Goal: Find specific page/section: Find specific page/section

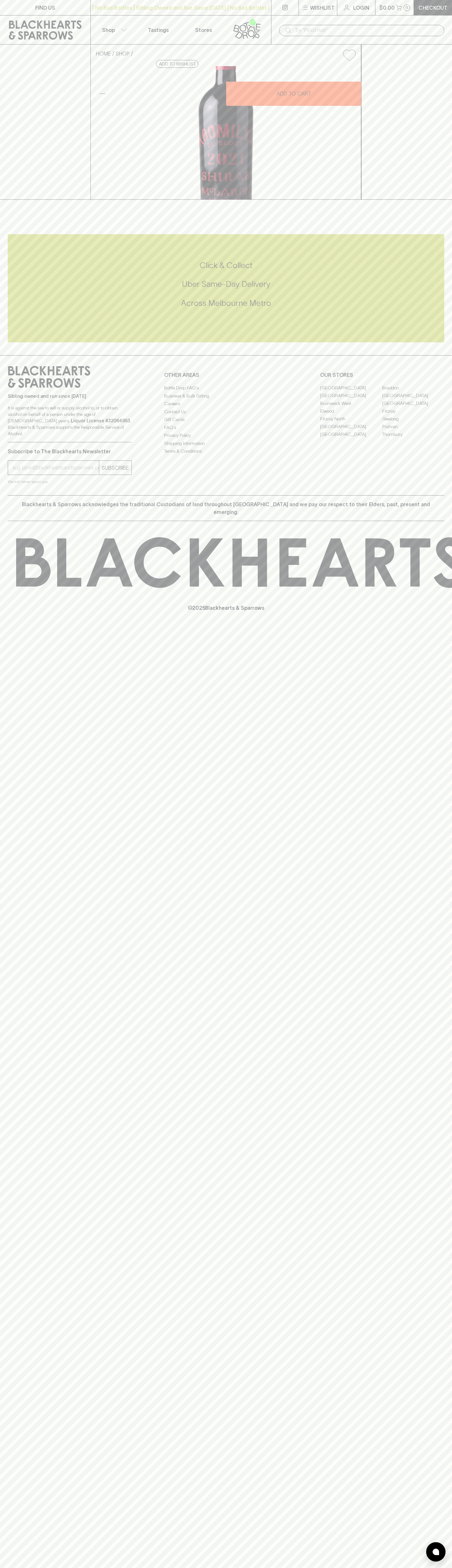
click at [48, 19] on link at bounding box center [45, 30] width 90 height 29
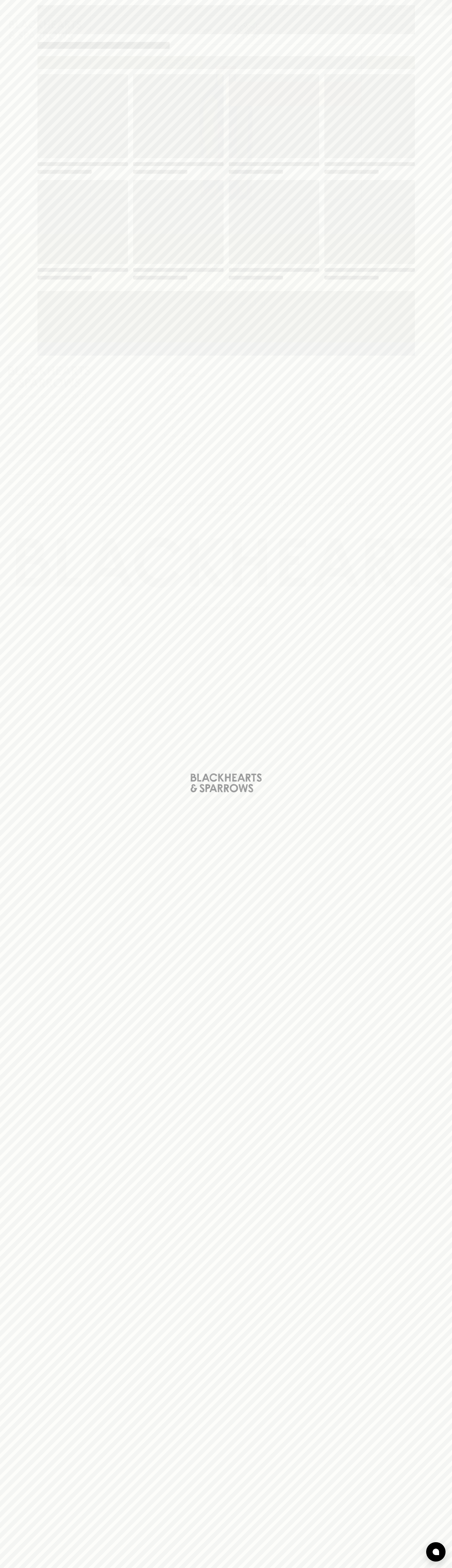
click at [448, 127] on div "Loading" at bounding box center [226, 784] width 452 height 1568
click at [0, 1567] on html "FIND US | No Bad Bottles | Sibling Owned and Run Since 2006 | No Bad Bottles | …" at bounding box center [226, 784] width 452 height 1568
click at [23, 1111] on div "Loading" at bounding box center [226, 784] width 452 height 1568
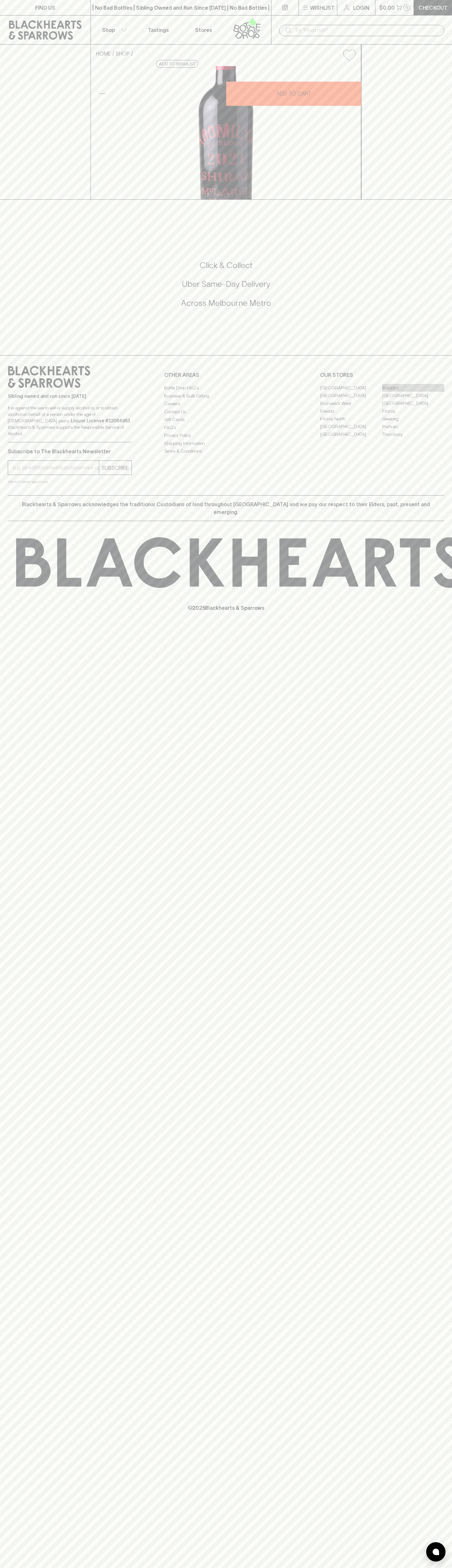
click at [413, 391] on link "Braddon" at bounding box center [413, 388] width 62 height 8
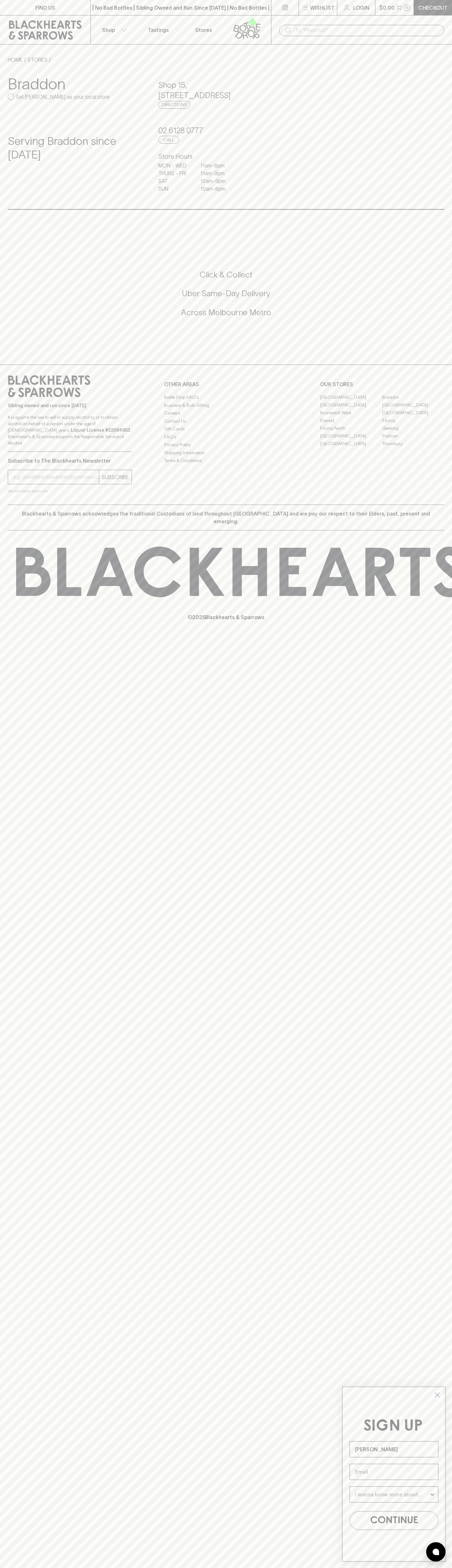
type input "[PERSON_NAME]"
